Goal: Information Seeking & Learning: Compare options

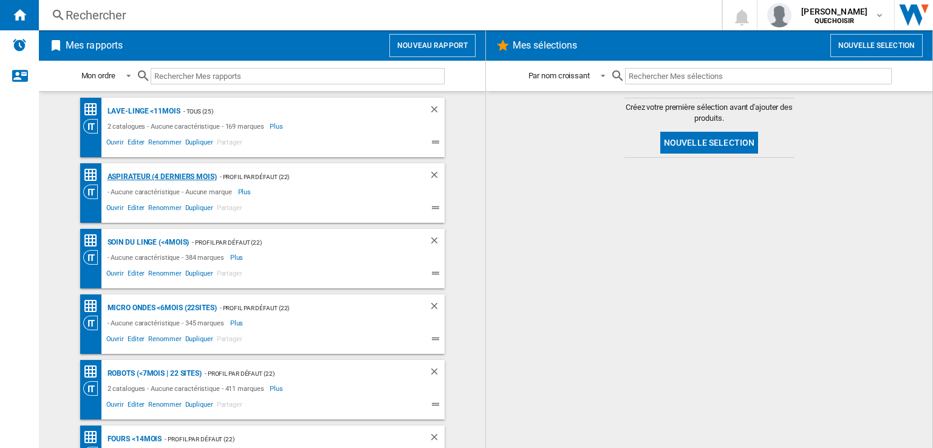
click at [124, 178] on div "Aspirateur (4 derniers mois)" at bounding box center [161, 177] width 112 height 15
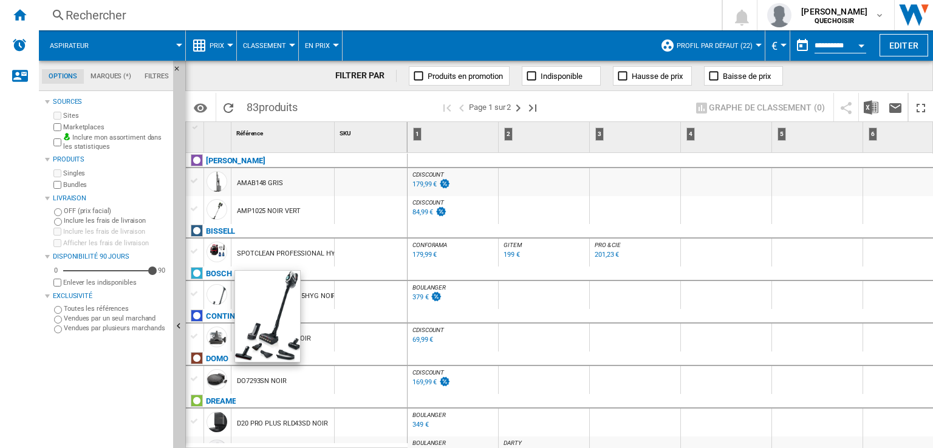
scroll to position [61, 0]
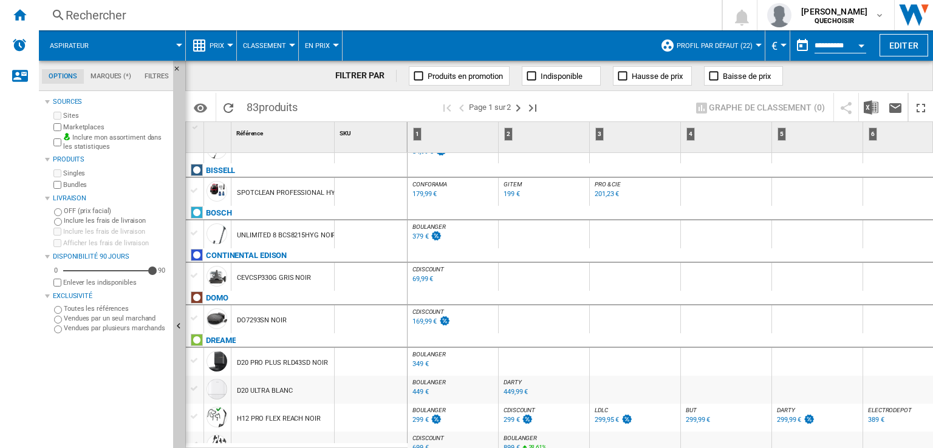
click at [416, 236] on div "379 €" at bounding box center [421, 237] width 16 height 8
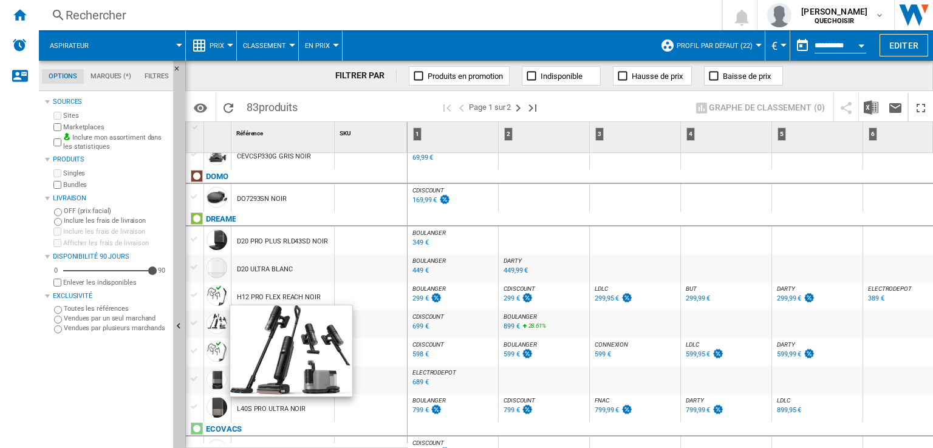
scroll to position [243, 0]
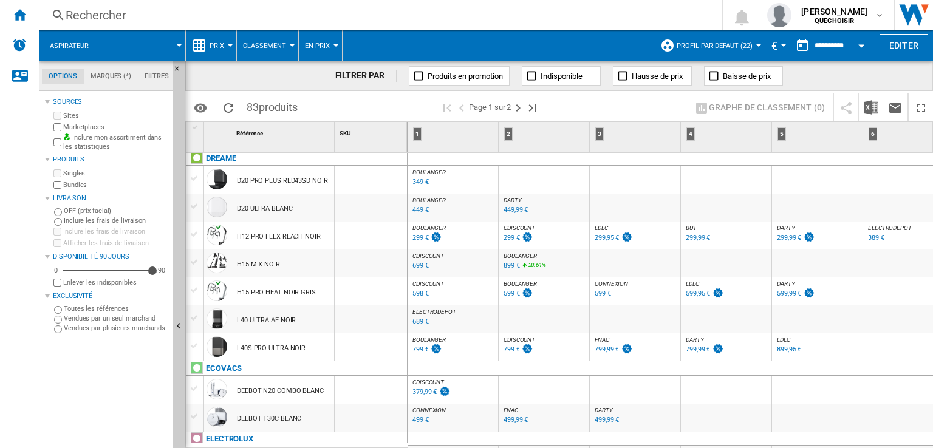
click at [778, 281] on span "DARTY" at bounding box center [786, 284] width 18 height 7
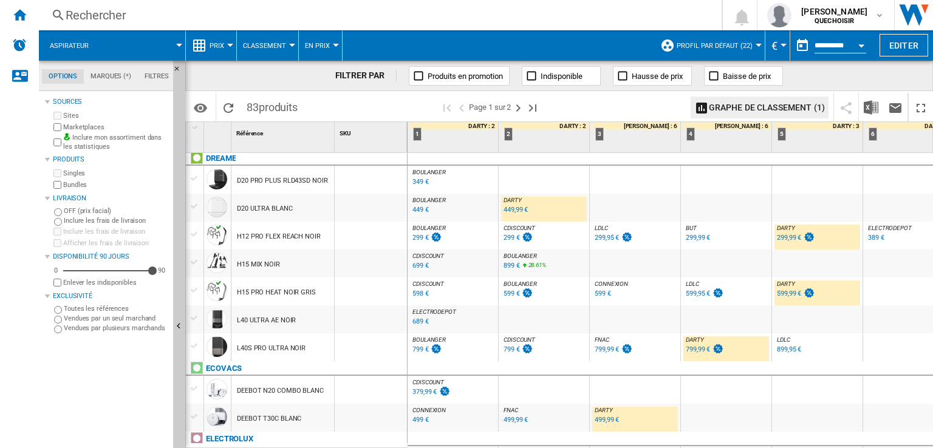
click at [509, 284] on span "BOULANGER" at bounding box center [520, 284] width 33 height 7
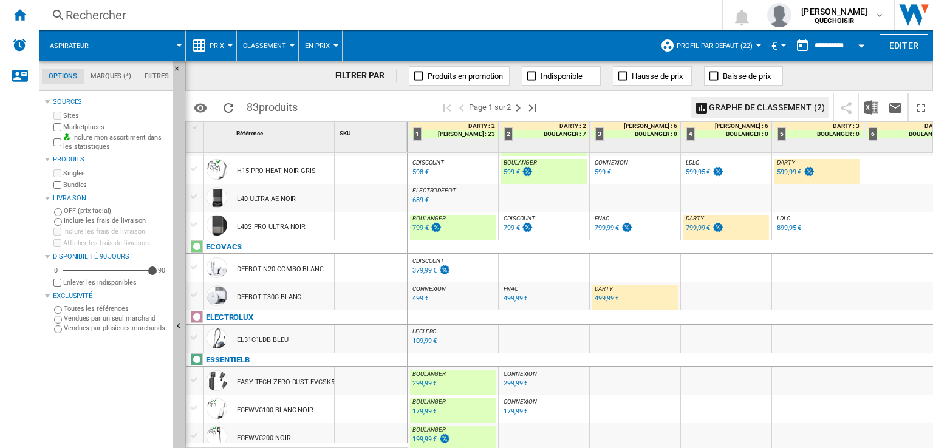
scroll to position [425, 0]
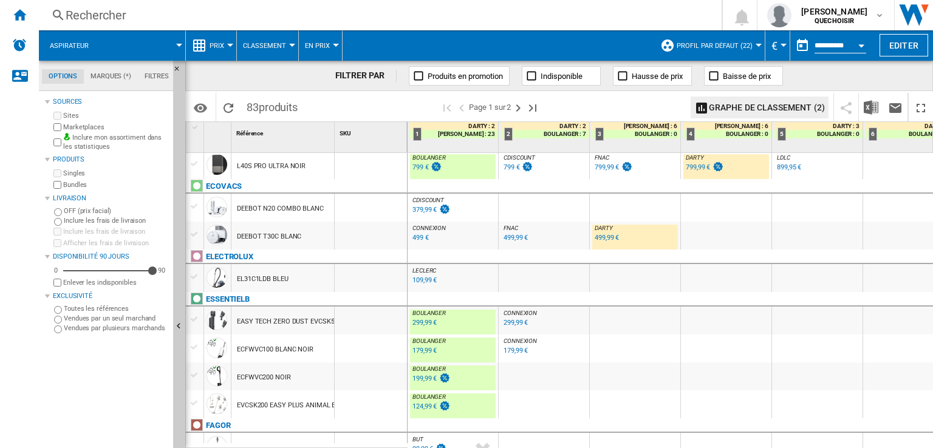
click at [605, 239] on div "499,99 €" at bounding box center [607, 238] width 24 height 8
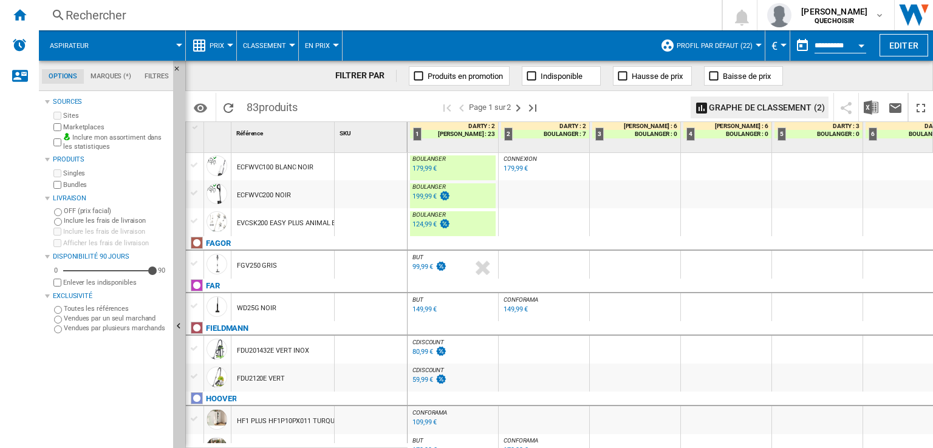
scroll to position [668, 0]
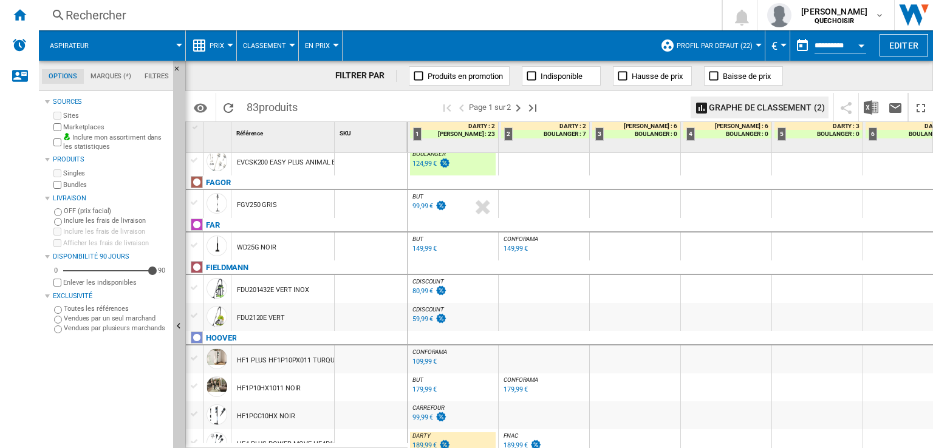
click at [413, 250] on div "149,99 €" at bounding box center [425, 249] width 24 height 8
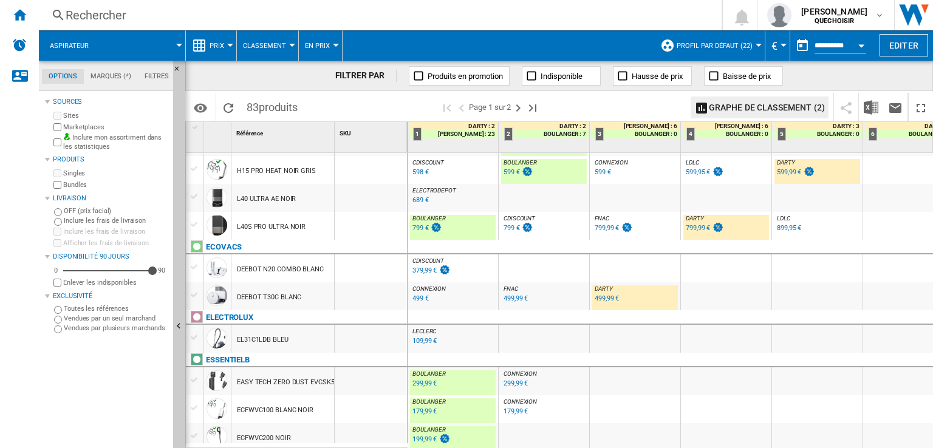
scroll to position [0, 0]
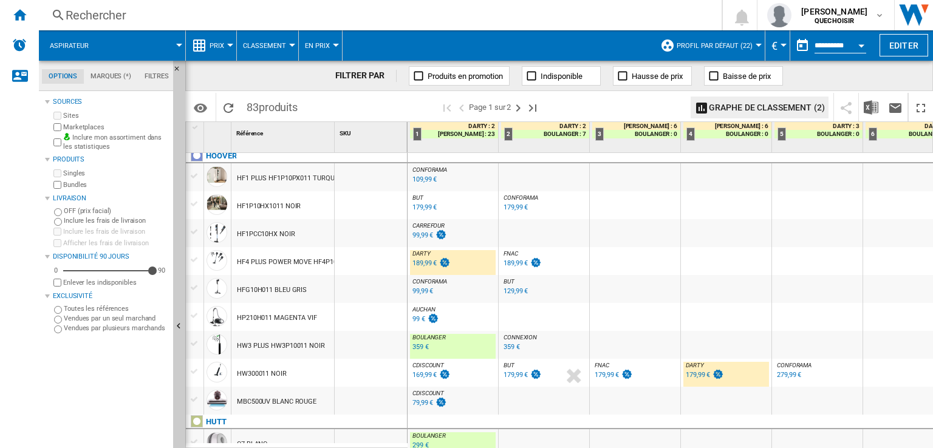
click at [689, 375] on div "179,99 €" at bounding box center [698, 375] width 24 height 8
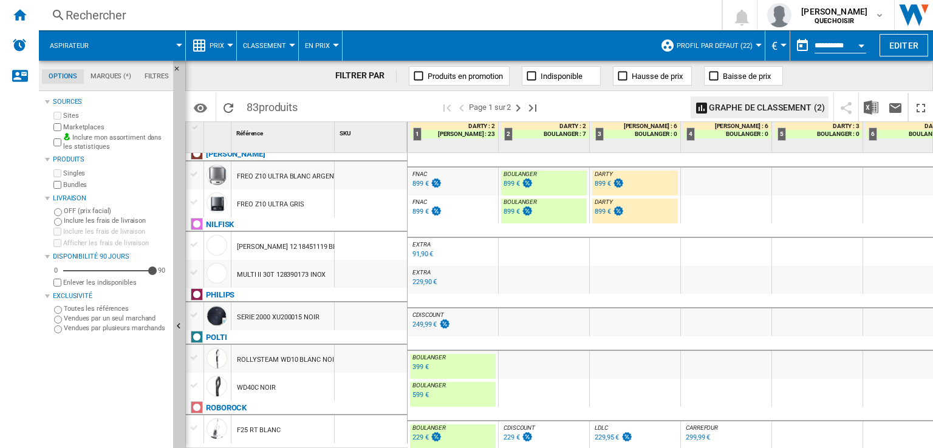
click at [425, 391] on div "599 €" at bounding box center [421, 395] width 16 height 8
click at [421, 363] on div "399 €" at bounding box center [421, 367] width 16 height 8
click at [417, 434] on div "229 €" at bounding box center [421, 438] width 16 height 8
click at [514, 112] on ng-md-icon "Page suivante" at bounding box center [518, 108] width 15 height 15
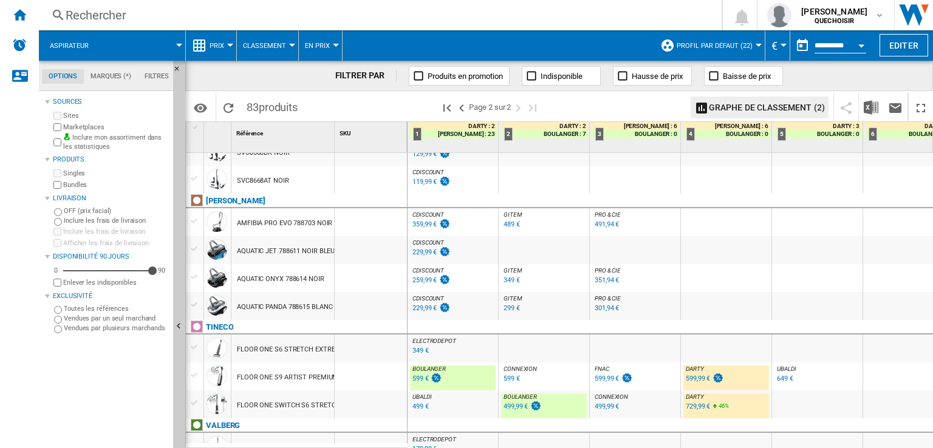
scroll to position [735, 0]
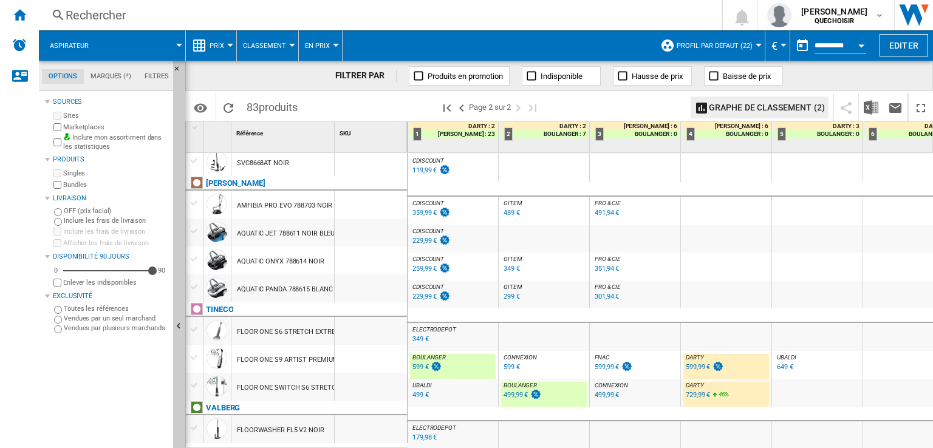
click at [418, 434] on div "179,98 €" at bounding box center [425, 438] width 24 height 8
click at [204, 18] on div "Rechercher" at bounding box center [378, 15] width 625 height 17
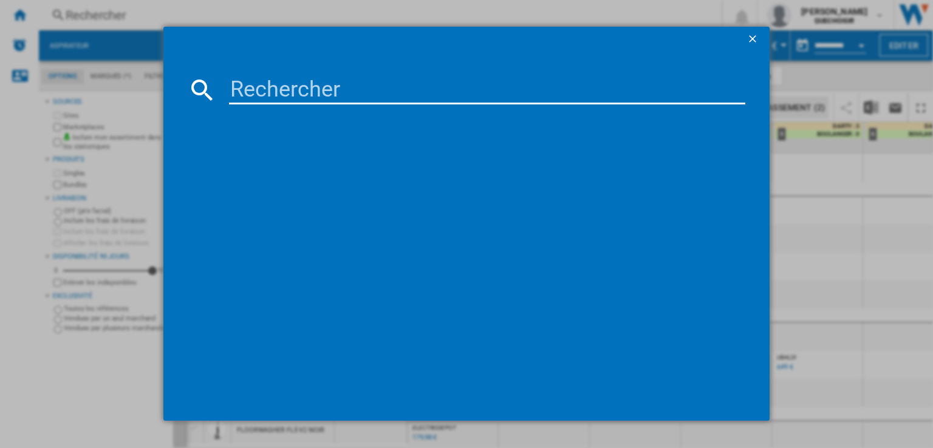
click at [281, 86] on input at bounding box center [487, 89] width 517 height 29
type input "c"
type input "x clean"
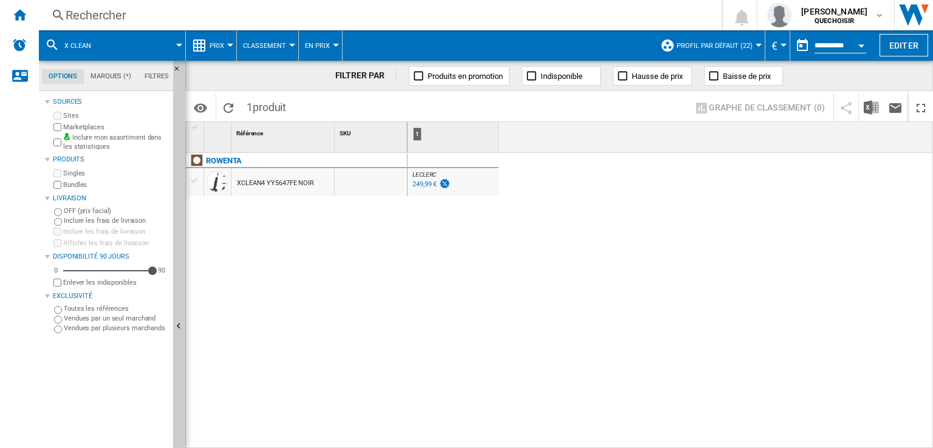
click at [153, 74] on md-tab-item "Filtres" at bounding box center [157, 76] width 38 height 15
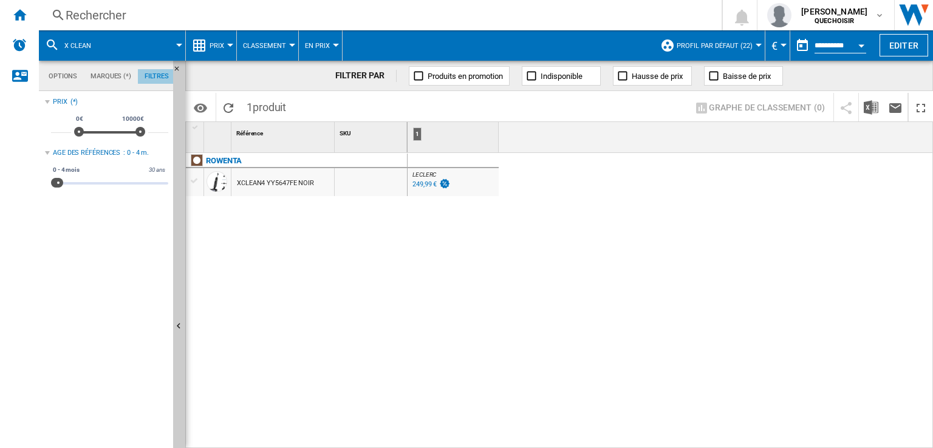
scroll to position [79, 0]
drag, startPoint x: 60, startPoint y: 183, endPoint x: 359, endPoint y: 187, distance: 299.0
click at [342, 187] on div "Options Marques (*) Filtres Options Marques (*) Filtres Sources Sites Marketpla…" at bounding box center [486, 255] width 894 height 388
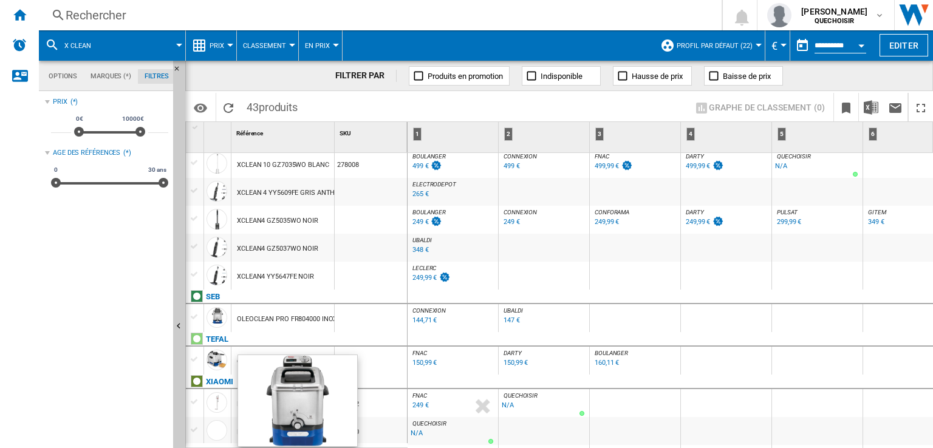
scroll to position [997, 0]
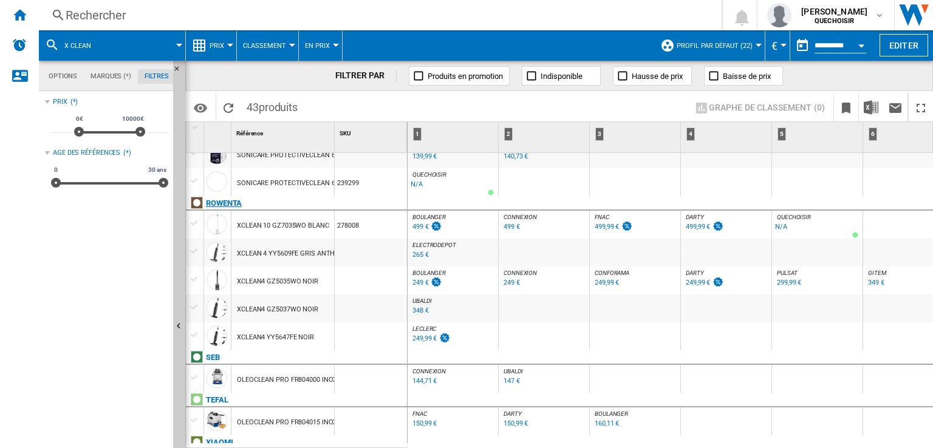
click at [211, 202] on div "ROWENTA" at bounding box center [224, 203] width 36 height 15
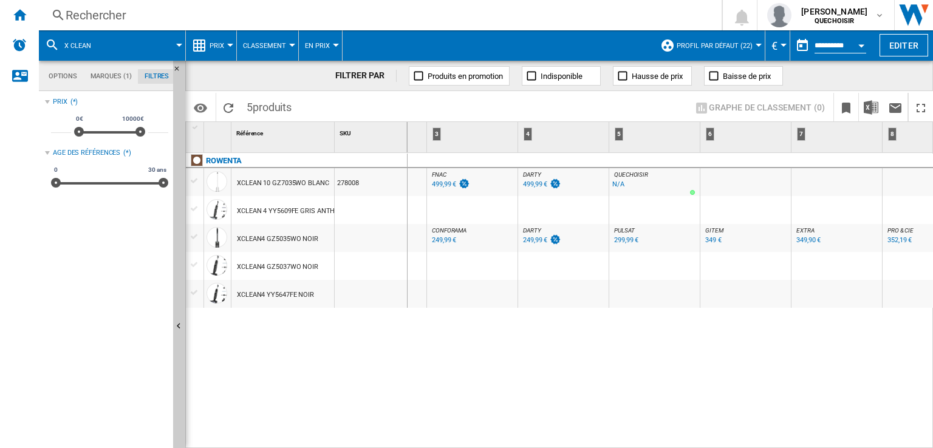
scroll to position [0, 202]
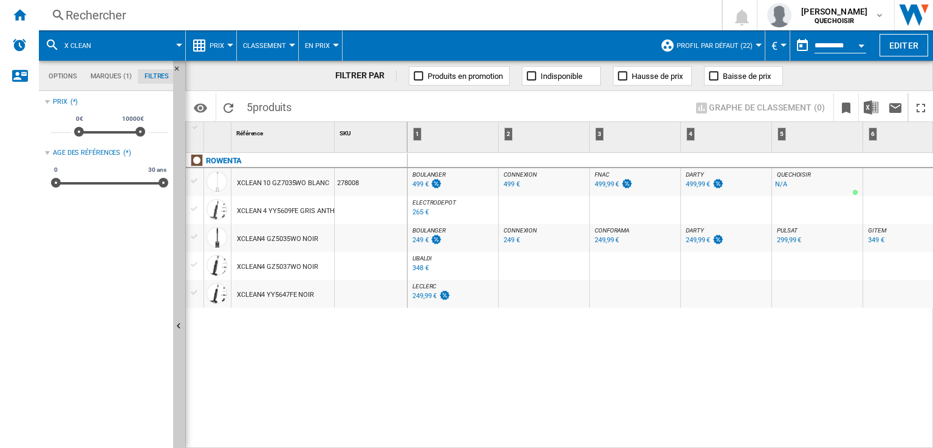
click at [693, 233] on span "DARTY" at bounding box center [695, 230] width 18 height 7
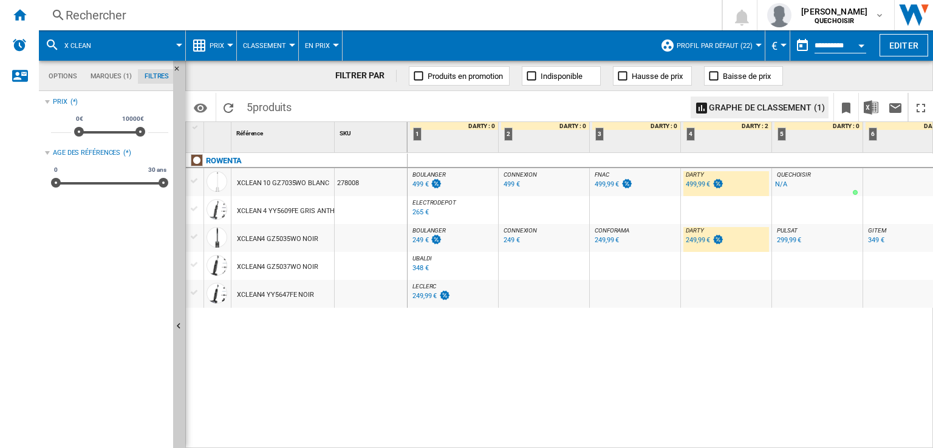
click at [441, 230] on span "BOULANGER" at bounding box center [429, 230] width 33 height 7
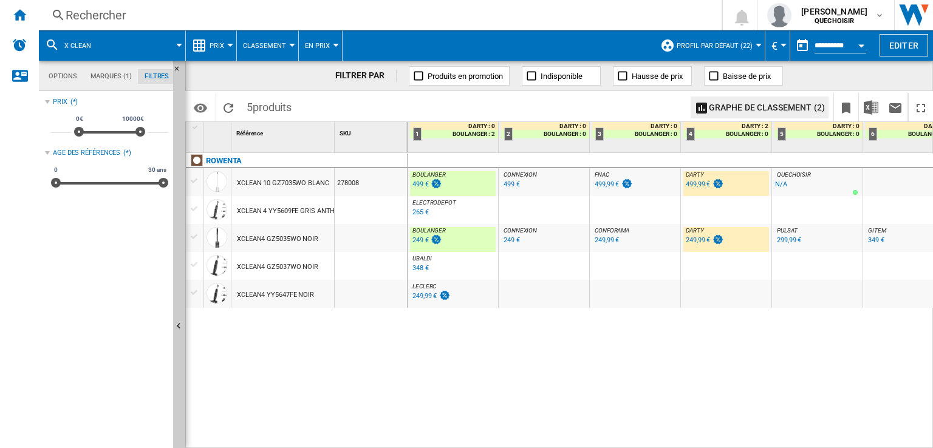
click at [692, 241] on div "249,99 €" at bounding box center [698, 240] width 24 height 8
click at [228, 7] on div "Rechercher Rechercher 0 [PERSON_NAME] QUECHOISIR QUECHOISIR Mes paramètres Se d…" at bounding box center [486, 15] width 894 height 30
click at [237, 13] on div "Rechercher" at bounding box center [378, 15] width 625 height 17
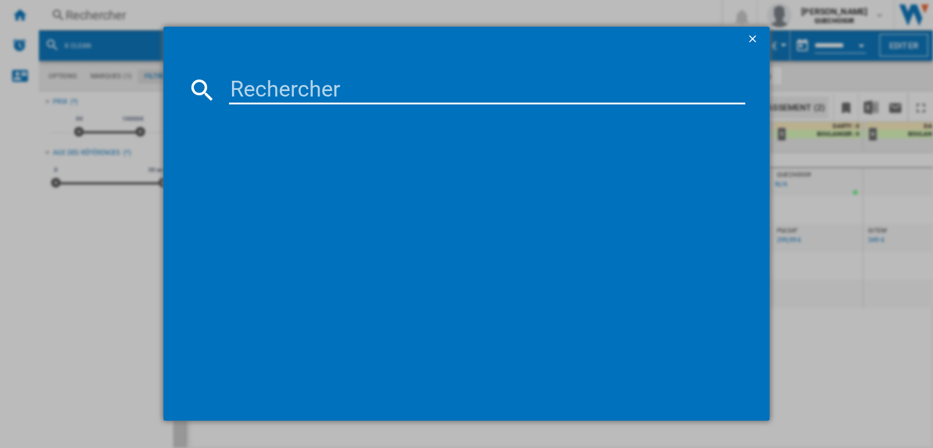
type input "BCS8215HYG"
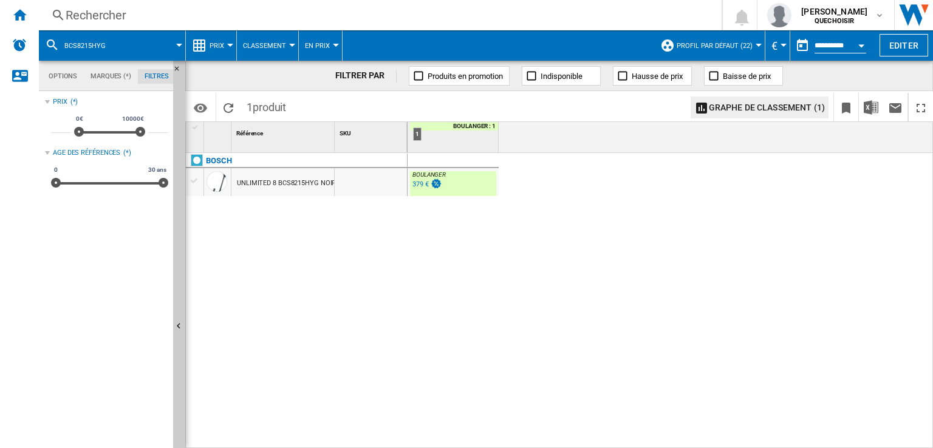
click at [287, 180] on div "UNLIMITED 8 BCS8215HYG NOIR BLANC" at bounding box center [298, 184] width 122 height 28
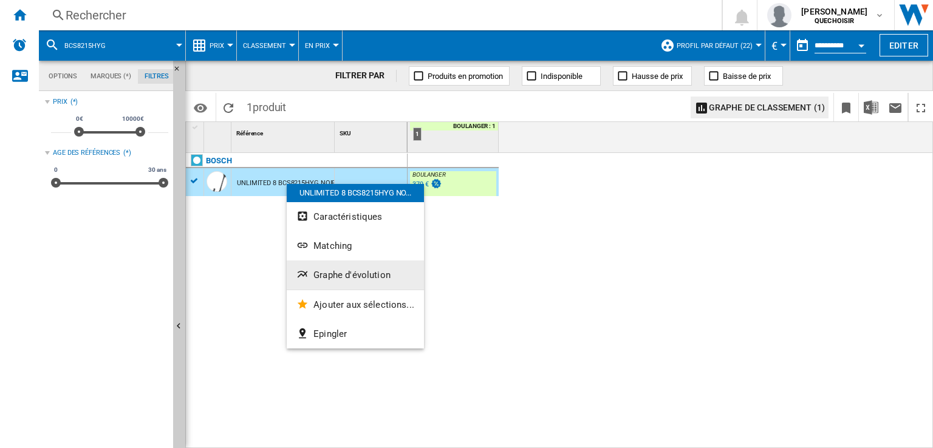
click at [355, 271] on span "Graphe d'évolution" at bounding box center [352, 275] width 77 height 11
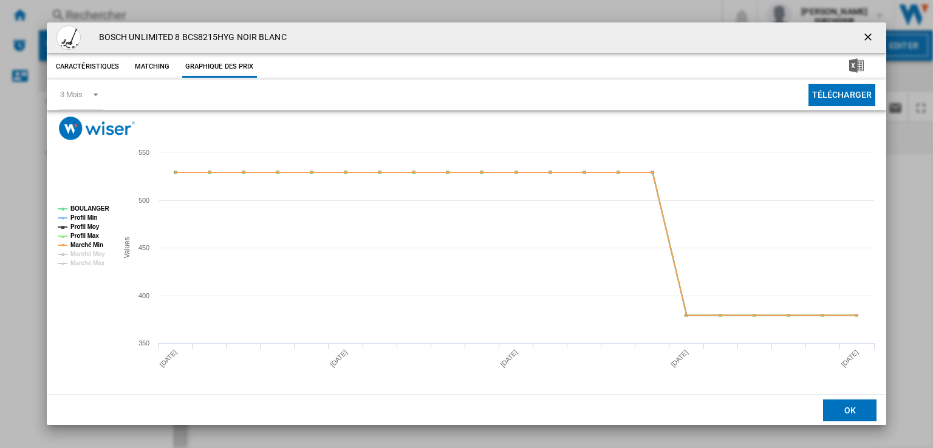
drag, startPoint x: 874, startPoint y: 32, endPoint x: 868, endPoint y: 33, distance: 6.7
click at [874, 32] on ng-md-icon "getI18NText('BUTTONS.CLOSE_DIALOG')" at bounding box center [869, 38] width 15 height 15
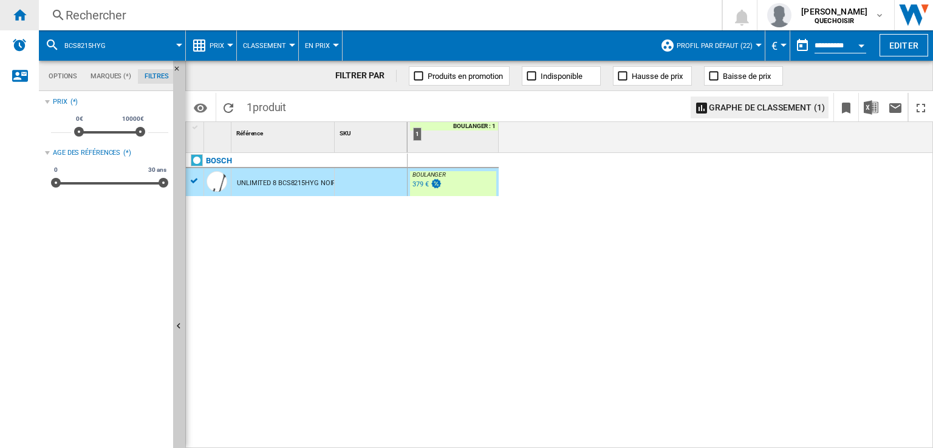
click at [24, 12] on ng-md-icon "Accueil" at bounding box center [19, 14] width 15 height 15
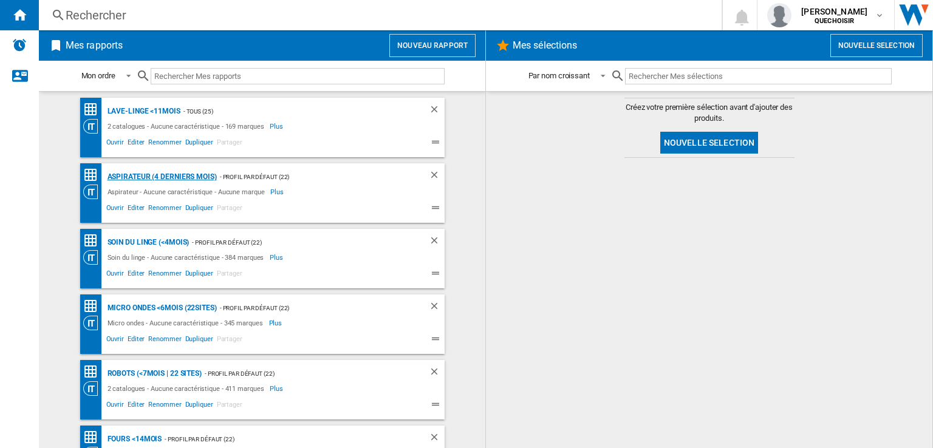
click at [141, 177] on div "Aspirateur (4 derniers mois)" at bounding box center [161, 177] width 112 height 15
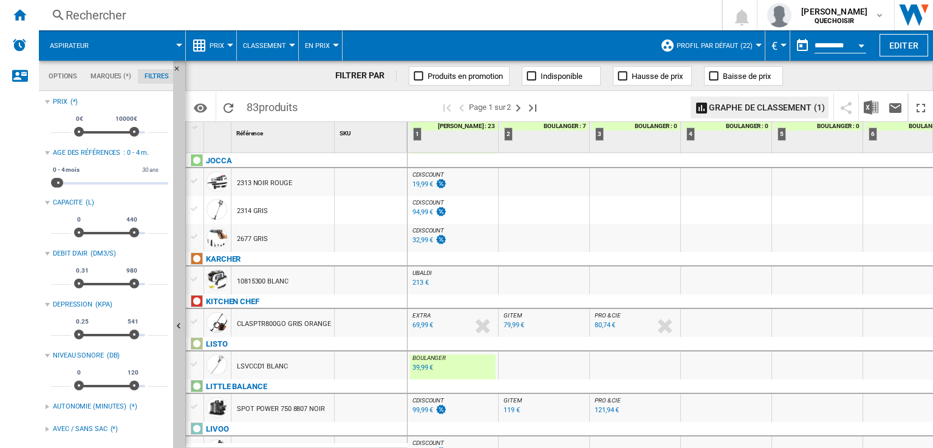
scroll to position [1411, 0]
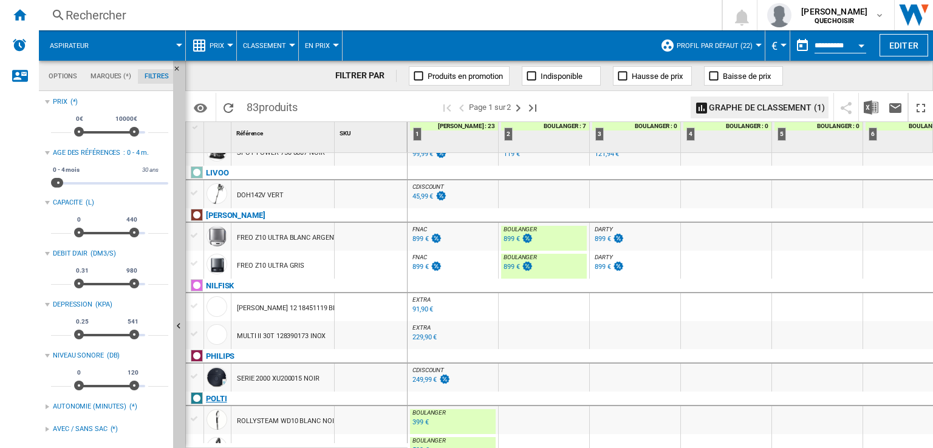
click at [212, 399] on div "POLTI" at bounding box center [216, 399] width 21 height 15
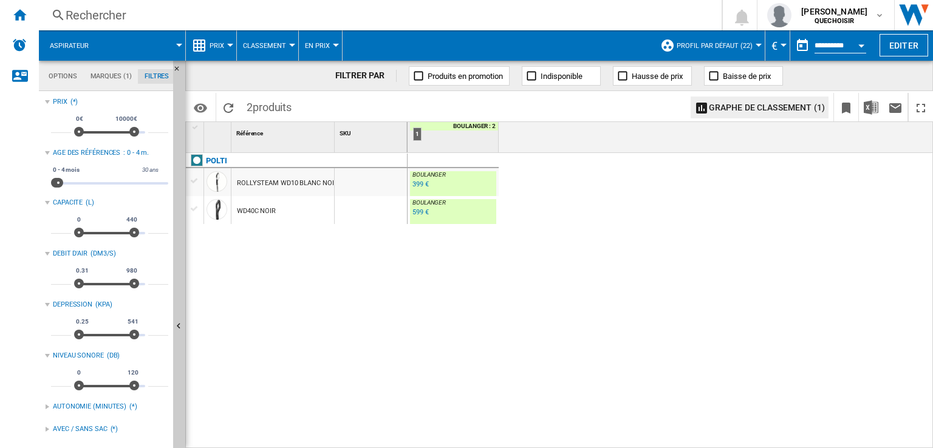
click at [419, 212] on div "599 €" at bounding box center [421, 212] width 16 height 8
